Goal: Information Seeking & Learning: Compare options

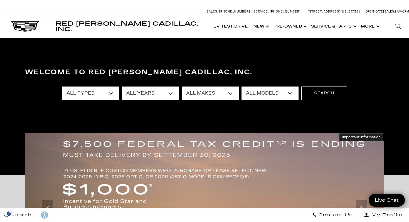
click at [112, 93] on select "All Types New Used Certified Used Demo" at bounding box center [90, 93] width 57 height 13
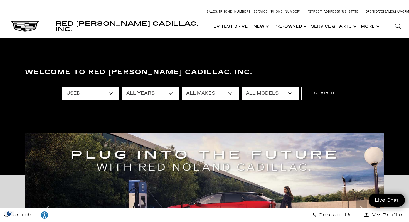
click at [116, 91] on select "All Types New Used Certified Used Demo" at bounding box center [90, 93] width 57 height 13
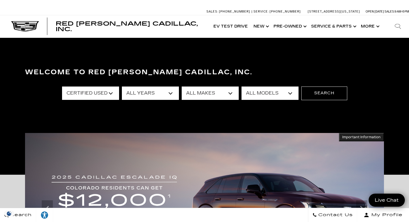
click at [108, 95] on select "All Types New Used Certified Used Demo" at bounding box center [90, 93] width 57 height 13
select select "Used"
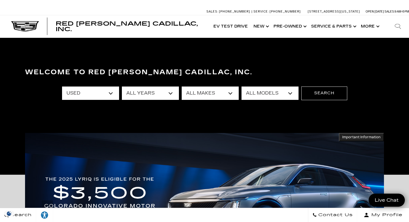
click at [227, 92] on select "All Makes Audi BMW Cadillac Chevrolet Ford GMC Jeep Lexus Subaru Toyota Volkswa…" at bounding box center [210, 93] width 57 height 13
select select "Cadillac"
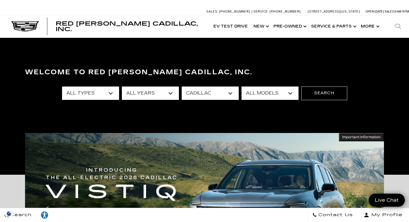
click at [292, 94] on select "All Models CT5 Escalade Escalade ESV OPTIQ XT4 XT5" at bounding box center [270, 93] width 57 height 13
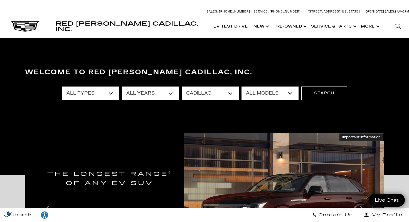
select select "OPTIQ"
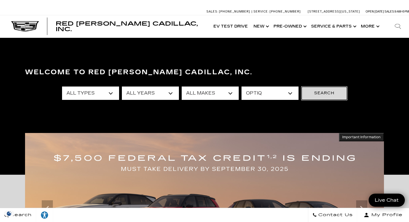
click at [330, 93] on button "Search" at bounding box center [324, 93] width 46 height 13
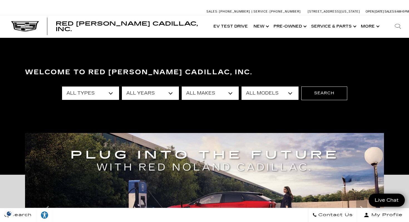
click at [110, 90] on select "All Types New Used Certified Used Demo" at bounding box center [90, 93] width 57 height 13
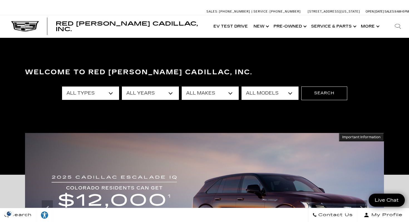
click at [288, 93] on select "All Models A6 Colorado Corvette Grand Sport Crosstrek CT4 CT5 Escalade Escalade…" at bounding box center [270, 93] width 57 height 13
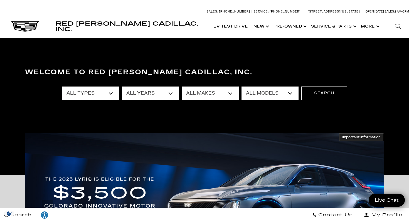
select select "LYRIQ"
click at [311, 92] on button "Search" at bounding box center [324, 93] width 46 height 13
